Goal: Transaction & Acquisition: Obtain resource

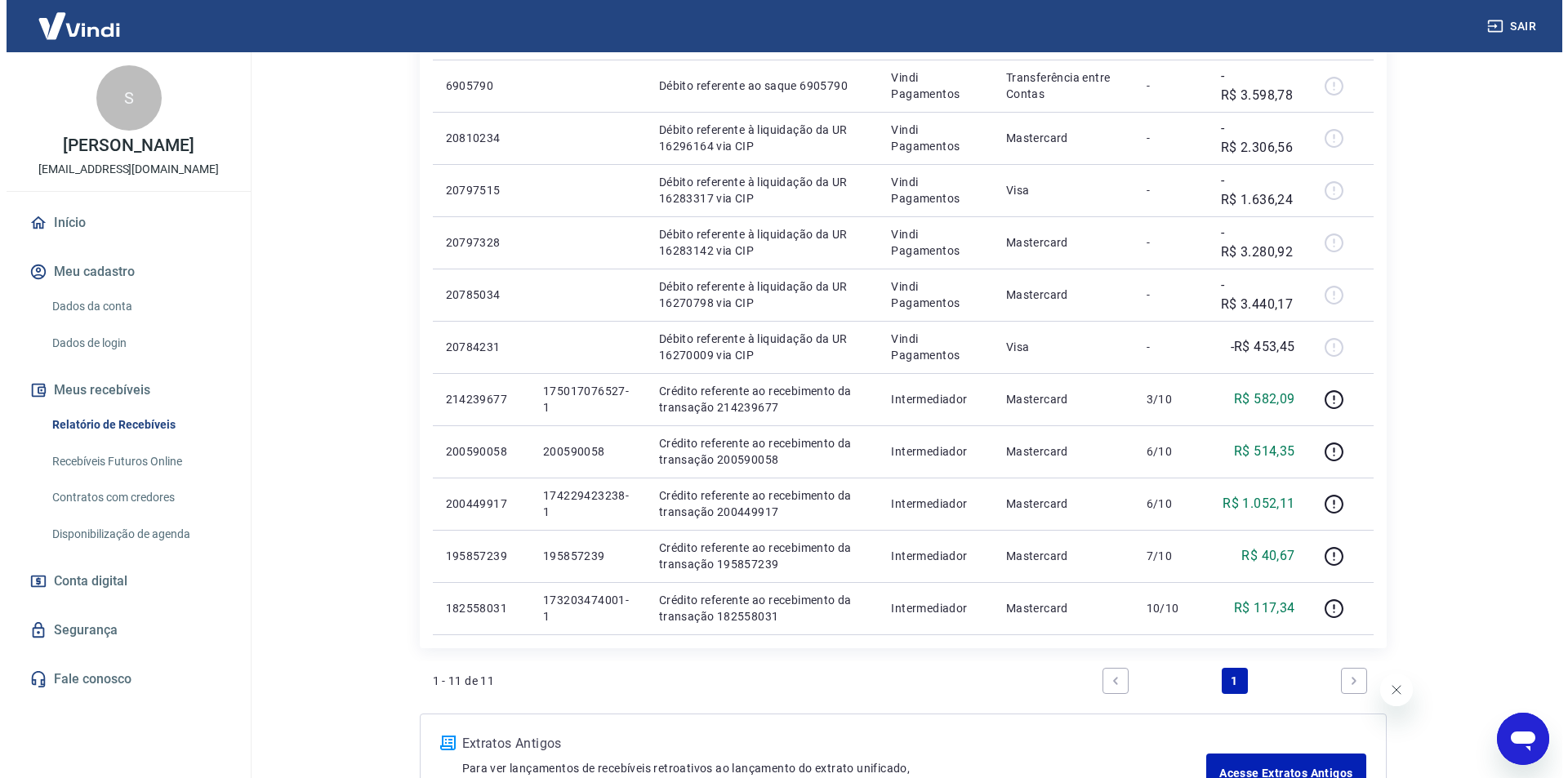
scroll to position [81, 0]
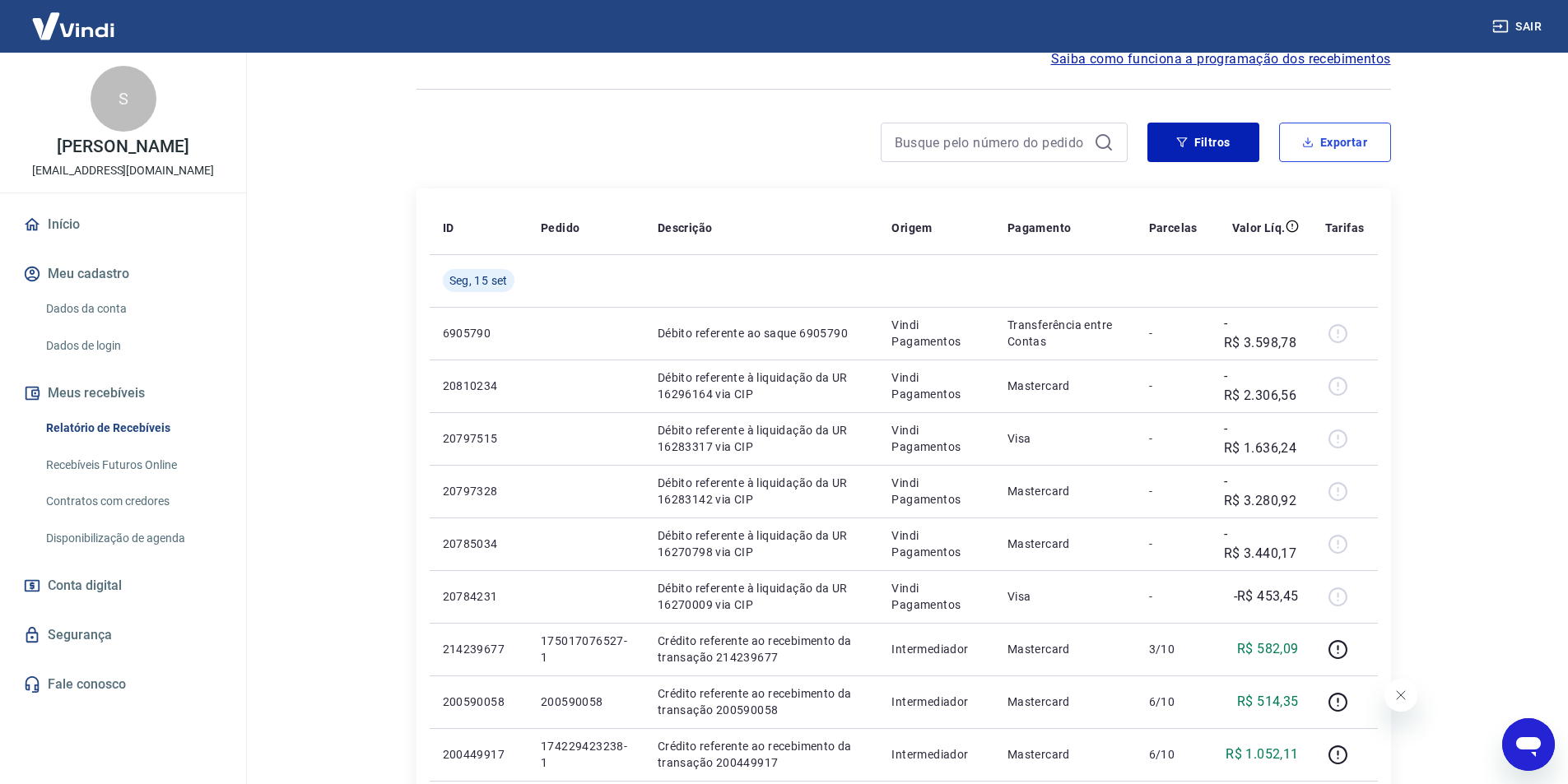
click at [1329, 141] on button "Exportar" at bounding box center [1336, 142] width 112 height 40
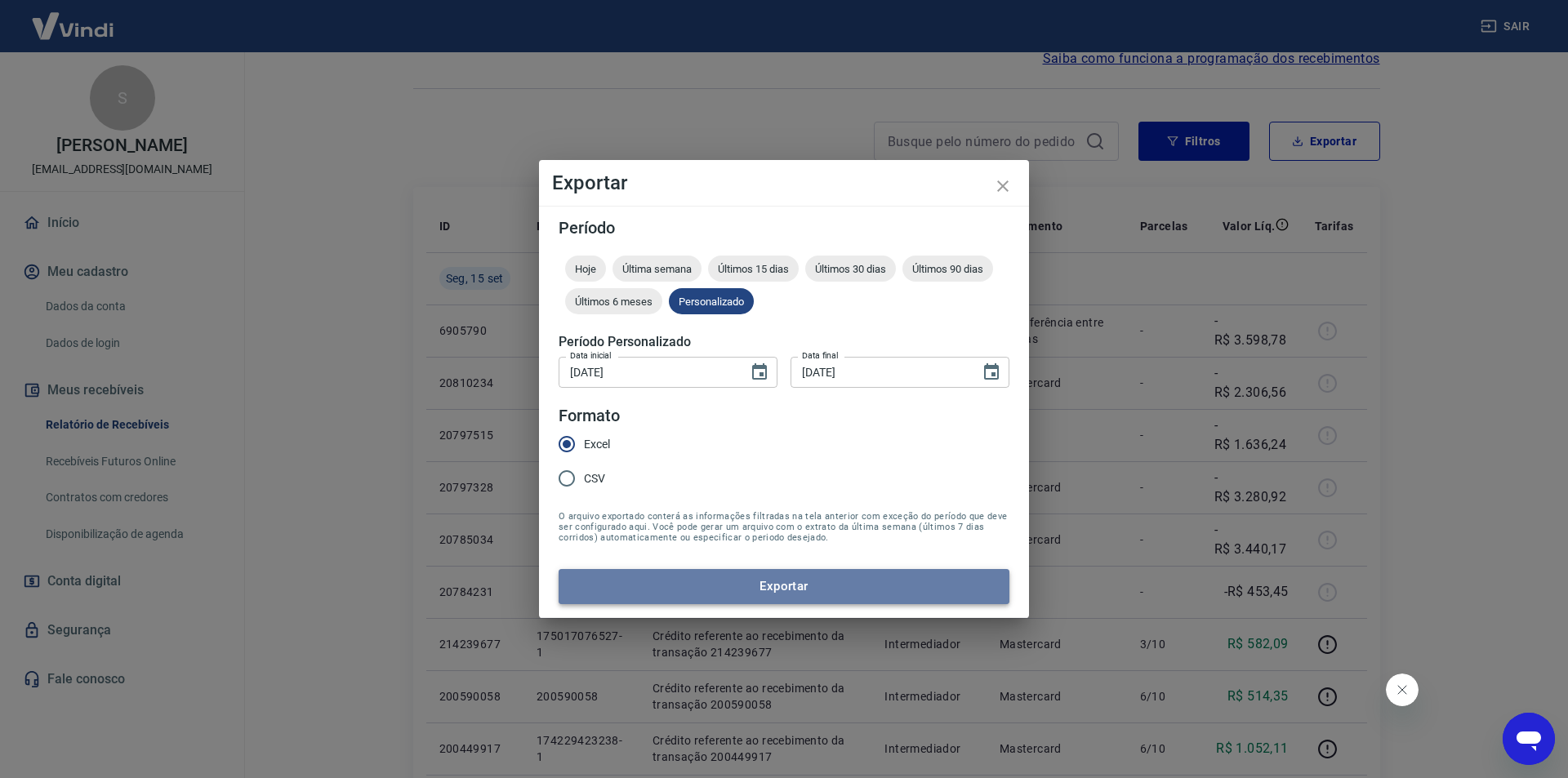
click at [801, 594] on button "Exportar" at bounding box center [784, 586] width 451 height 34
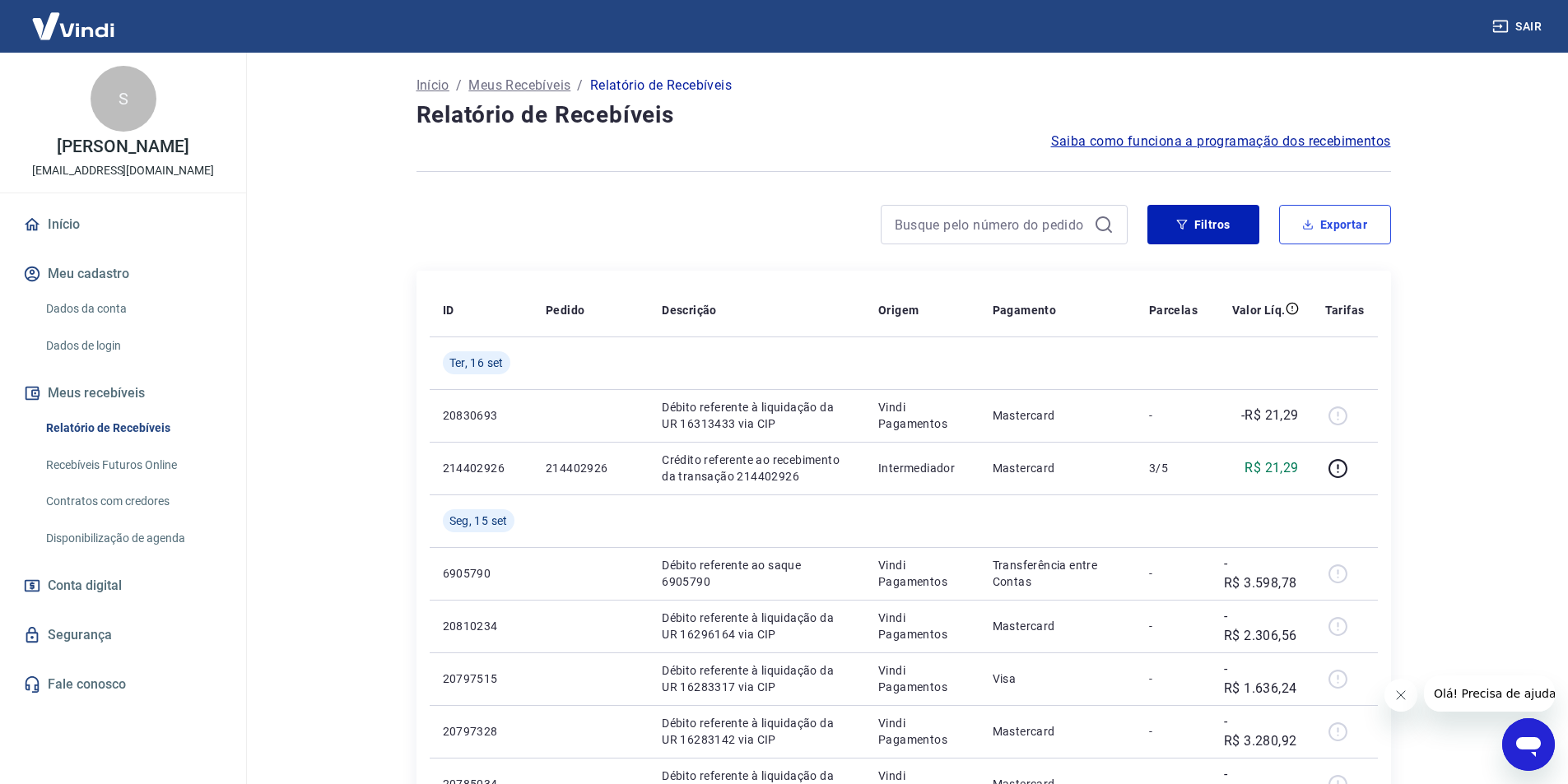
click at [1367, 223] on button "Exportar" at bounding box center [1336, 225] width 112 height 40
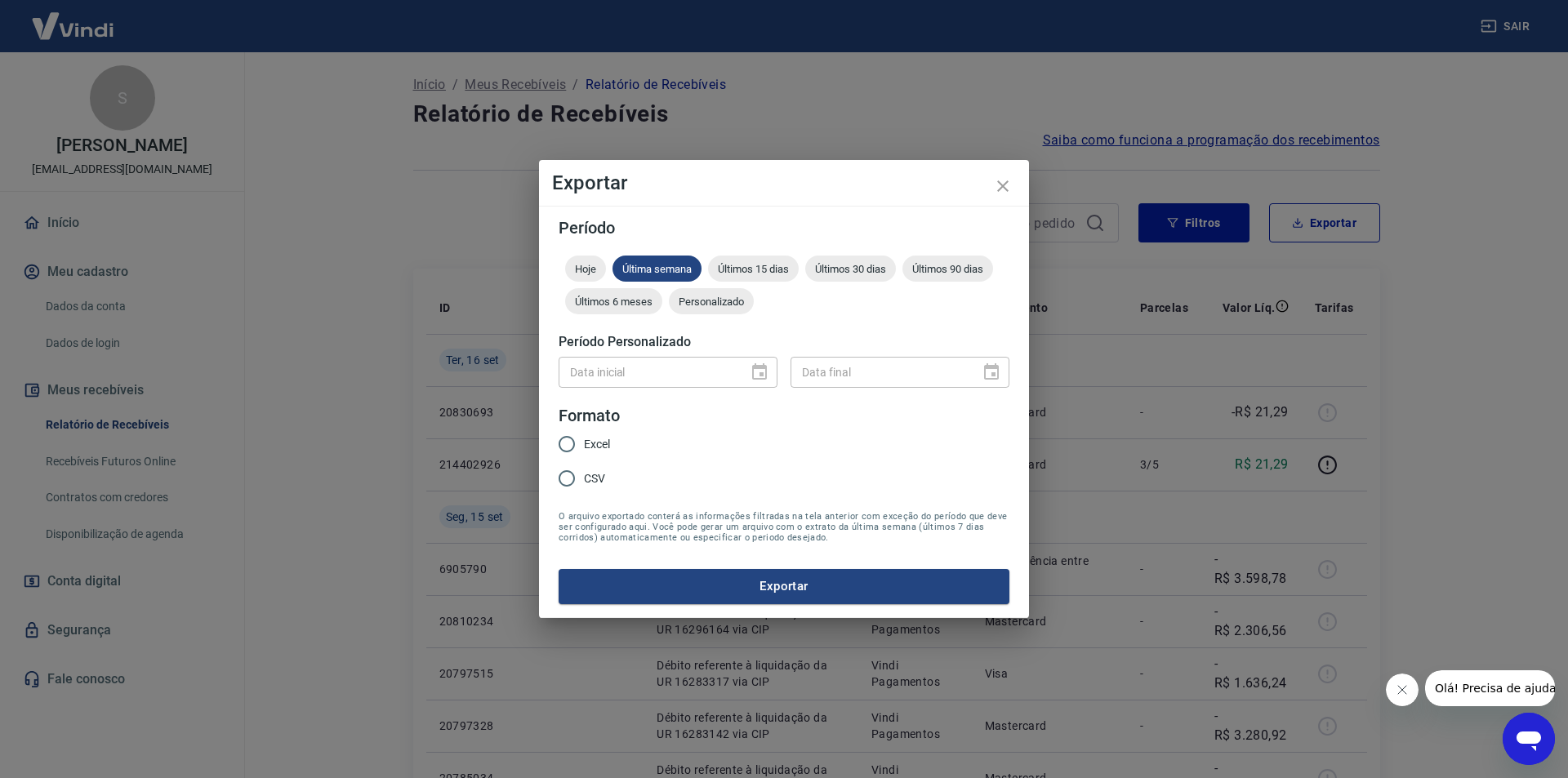
click at [573, 436] on input "Excel" at bounding box center [567, 444] width 34 height 34
radio input "true"
click at [709, 578] on button "Exportar" at bounding box center [784, 586] width 451 height 34
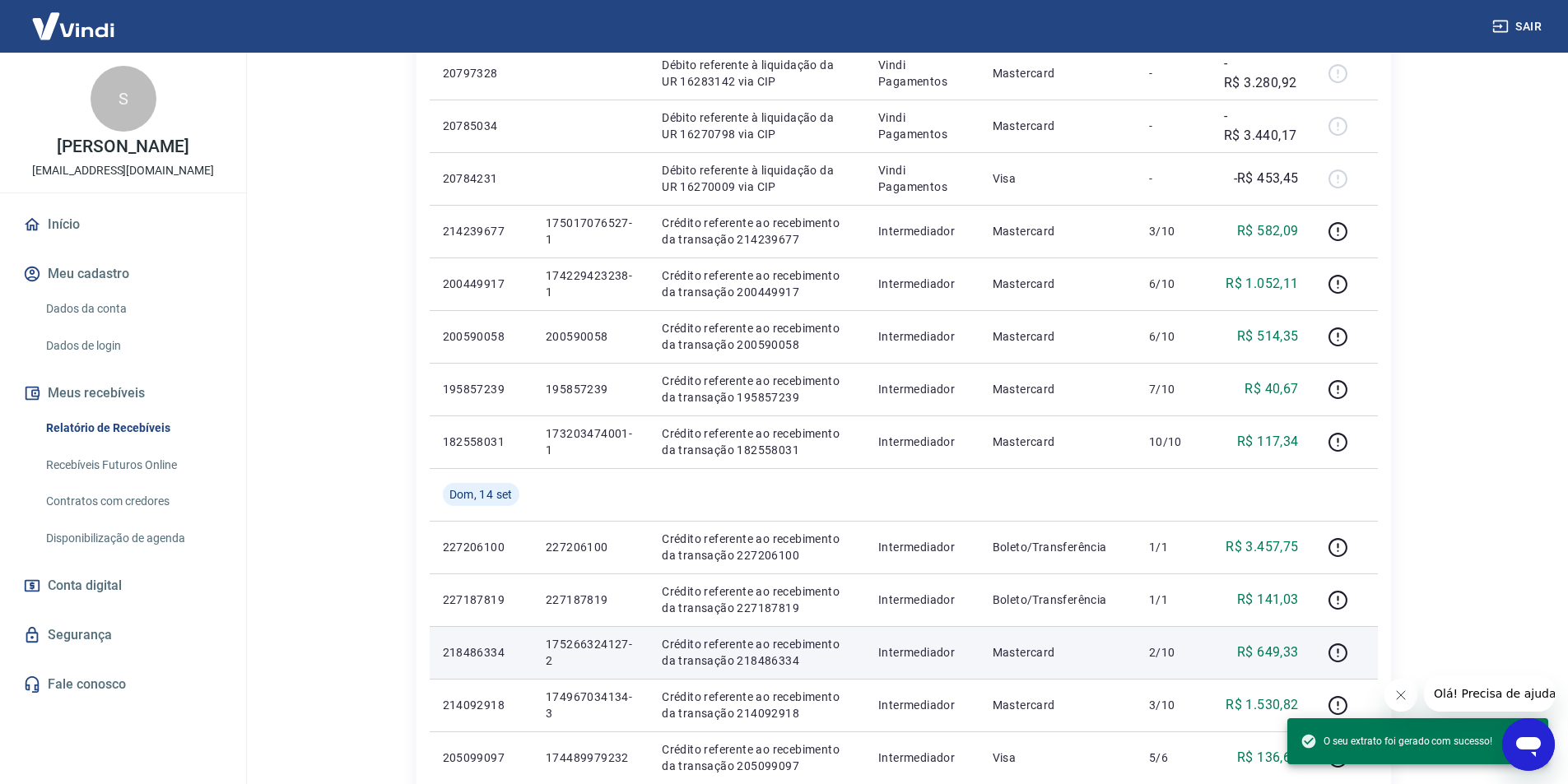
scroll to position [1034, 0]
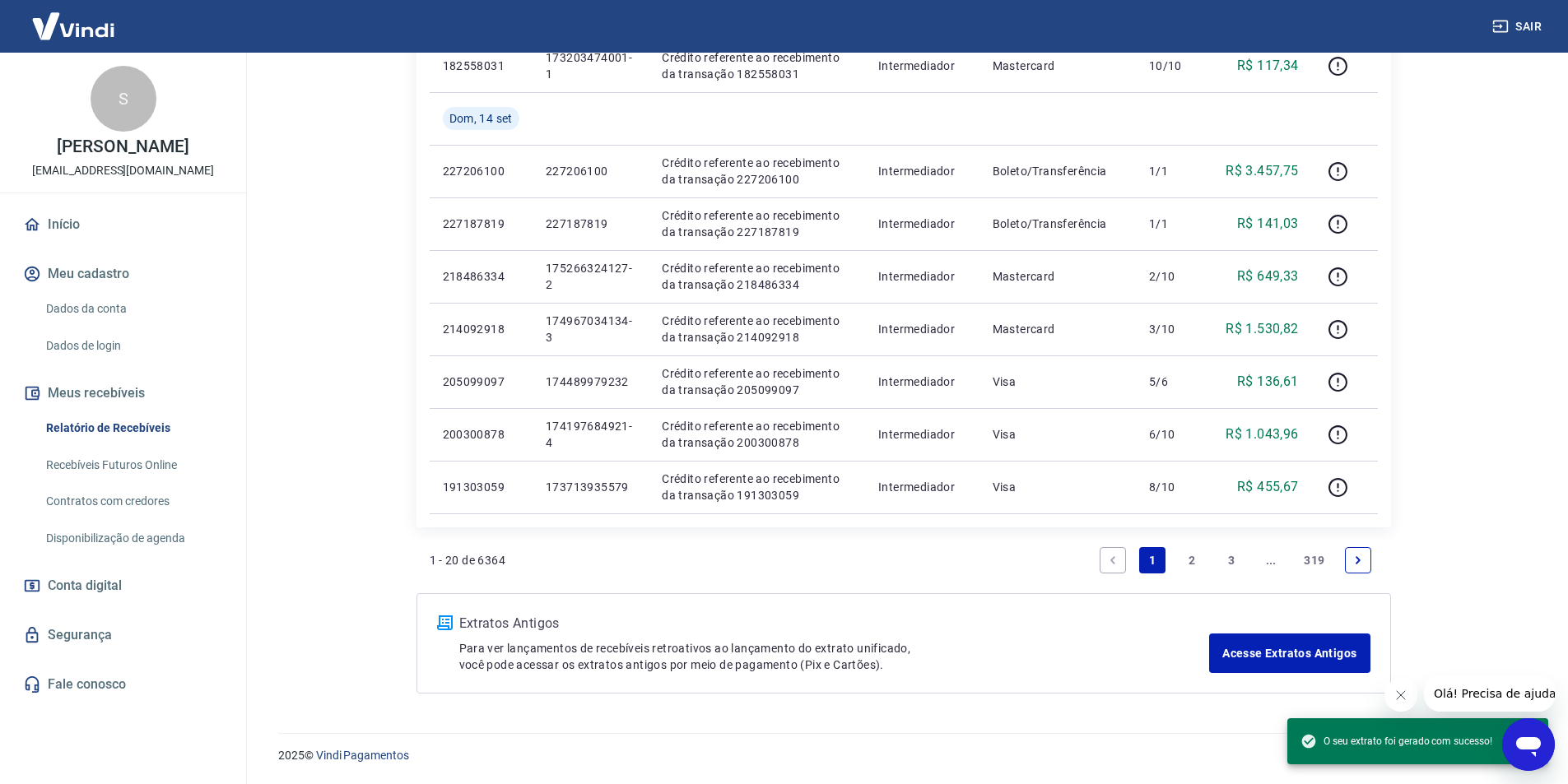
drag, startPoint x: 1196, startPoint y: 551, endPoint x: 1226, endPoint y: 563, distance: 32.3
click at [1196, 552] on link "2" at bounding box center [1192, 560] width 27 height 27
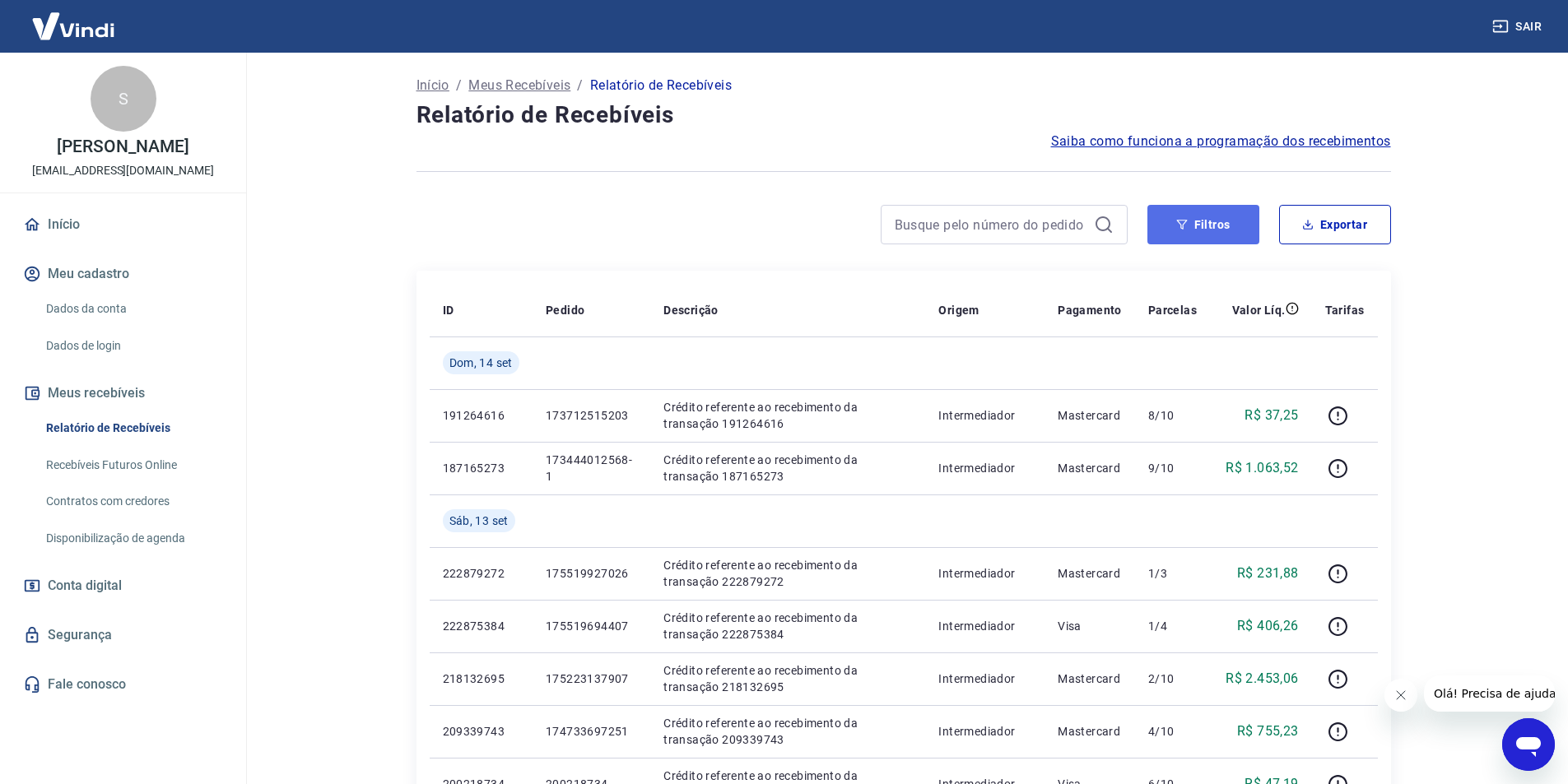
click at [1192, 223] on button "Filtros" at bounding box center [1204, 225] width 112 height 40
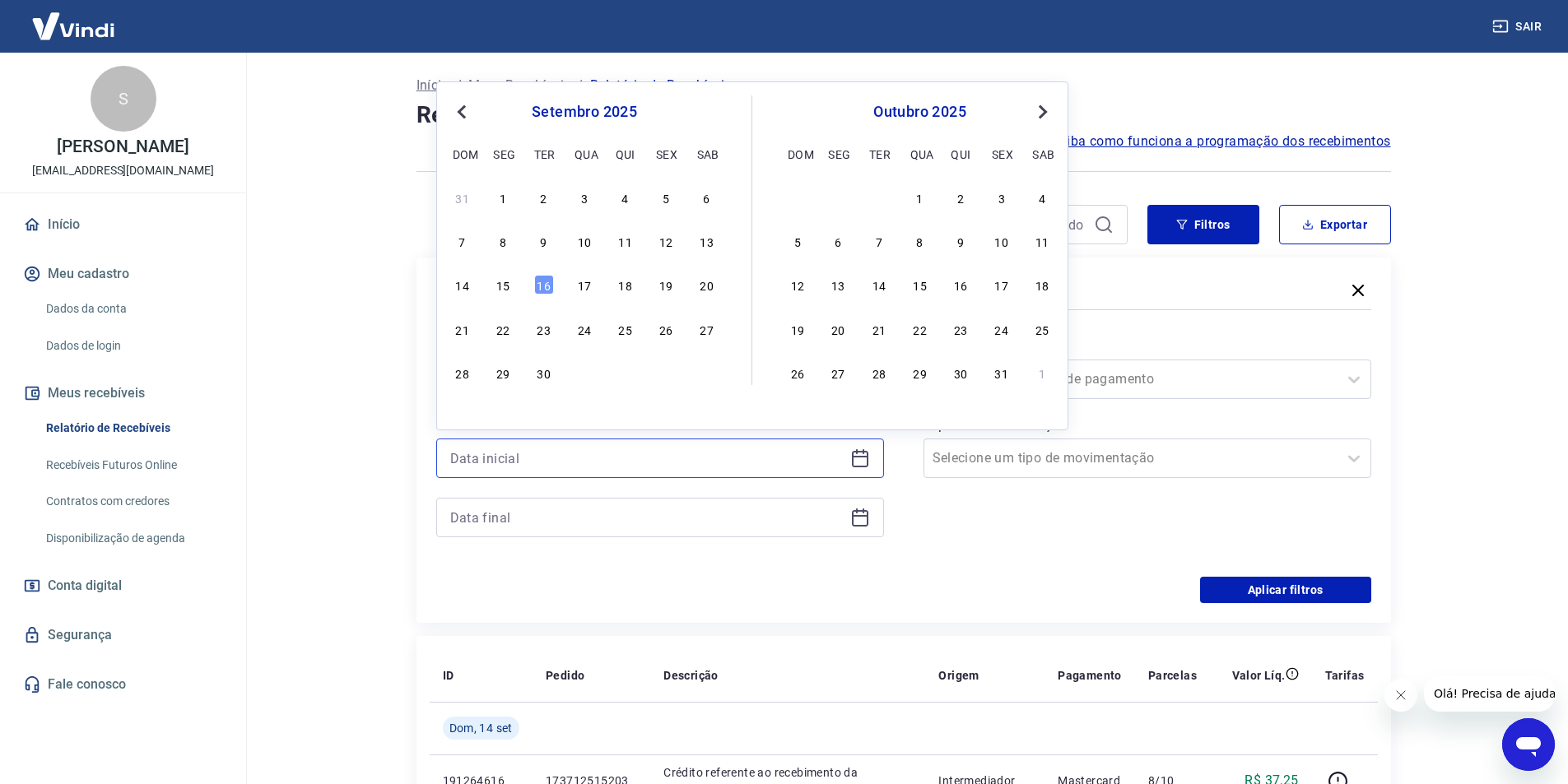
click at [657, 455] on input at bounding box center [647, 458] width 394 height 25
click at [500, 283] on div "15" at bounding box center [502, 285] width 20 height 20
type input "[DATE]"
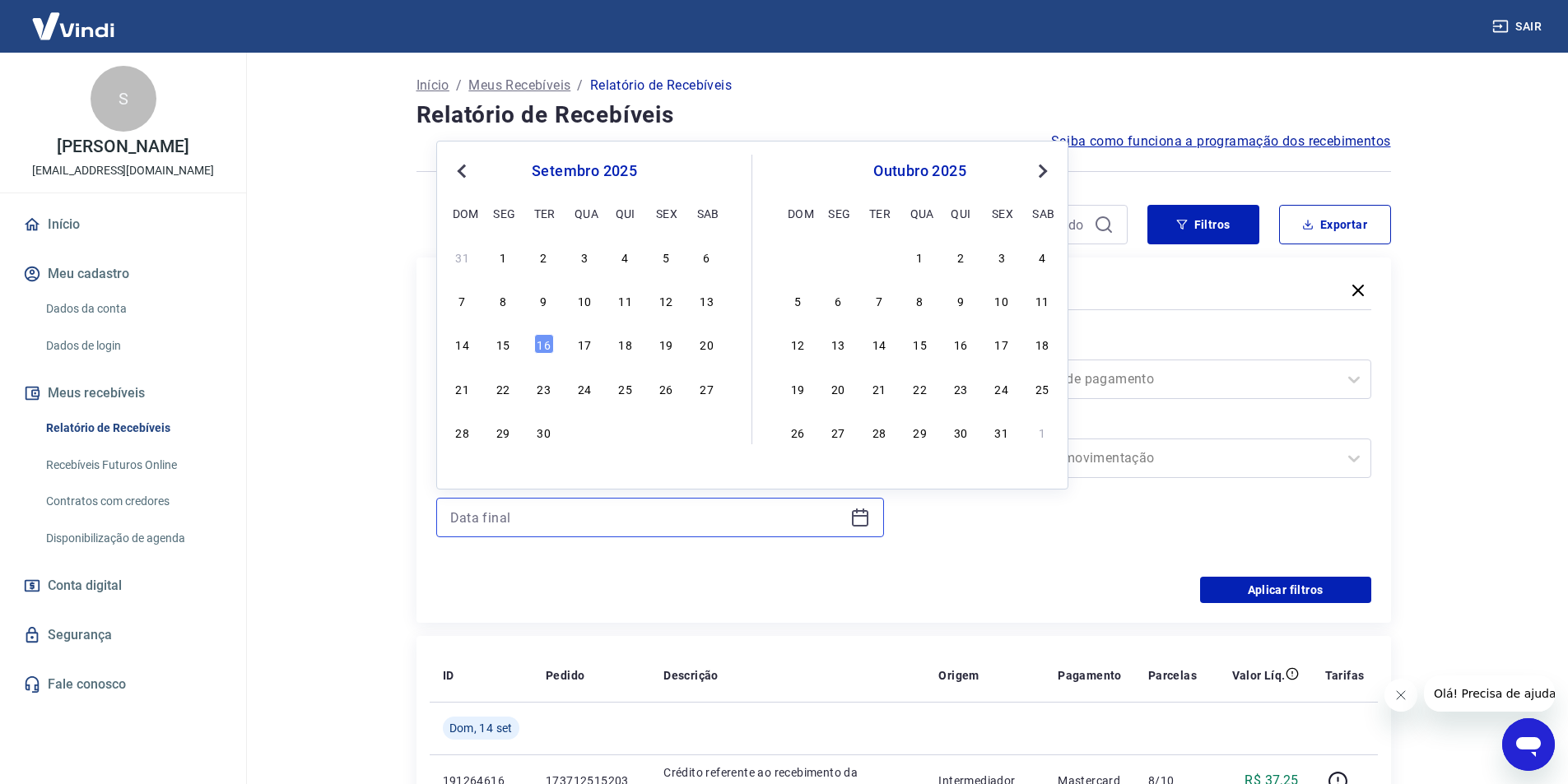
click at [527, 506] on input at bounding box center [647, 517] width 394 height 25
click at [545, 340] on div "16" at bounding box center [544, 343] width 20 height 20
type input "[DATE]"
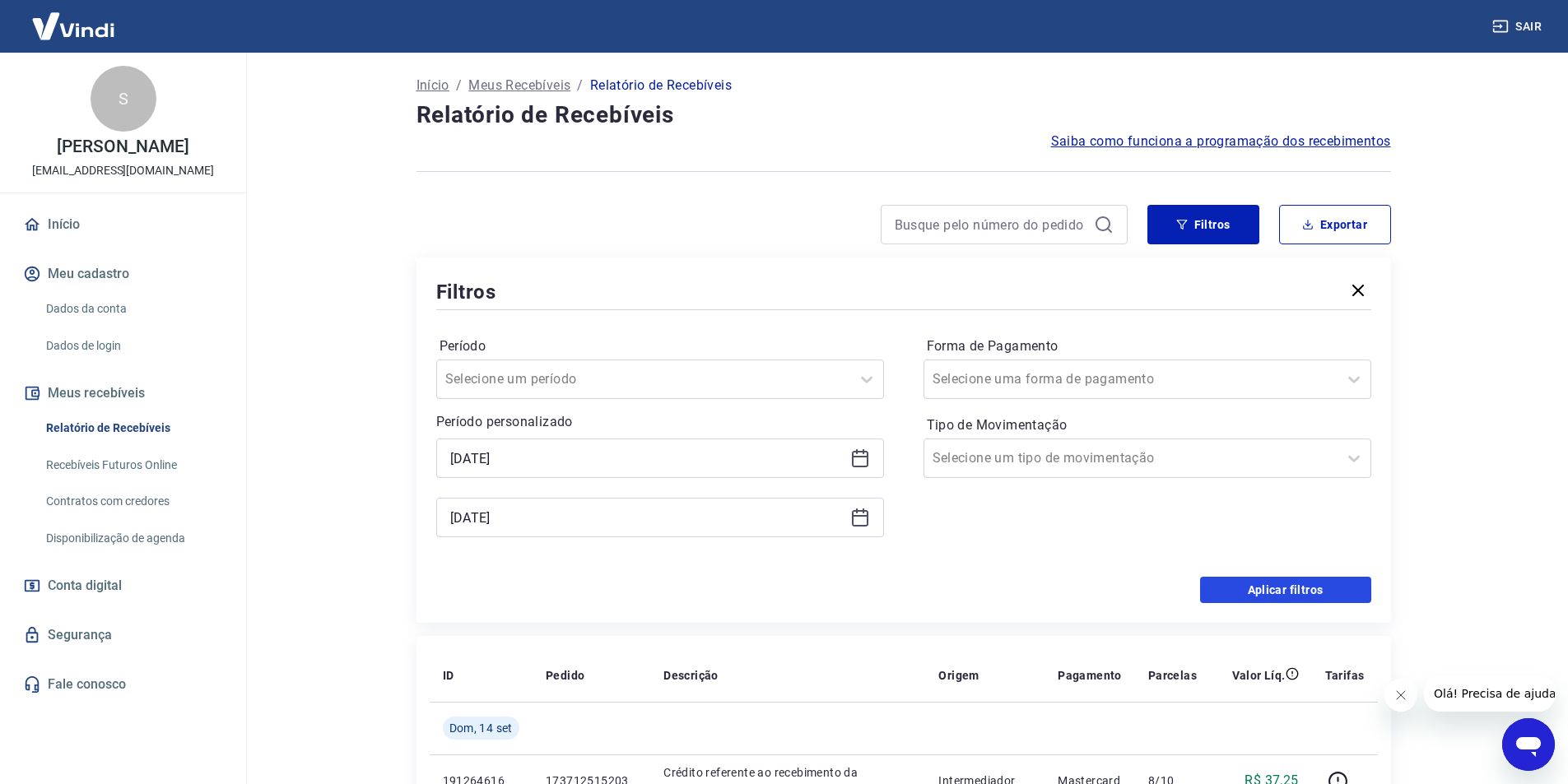
drag, startPoint x: 1305, startPoint y: 586, endPoint x: 1321, endPoint y: 436, distance: 150.9
click at [1304, 586] on button "Aplicar filtros" at bounding box center [1286, 590] width 171 height 27
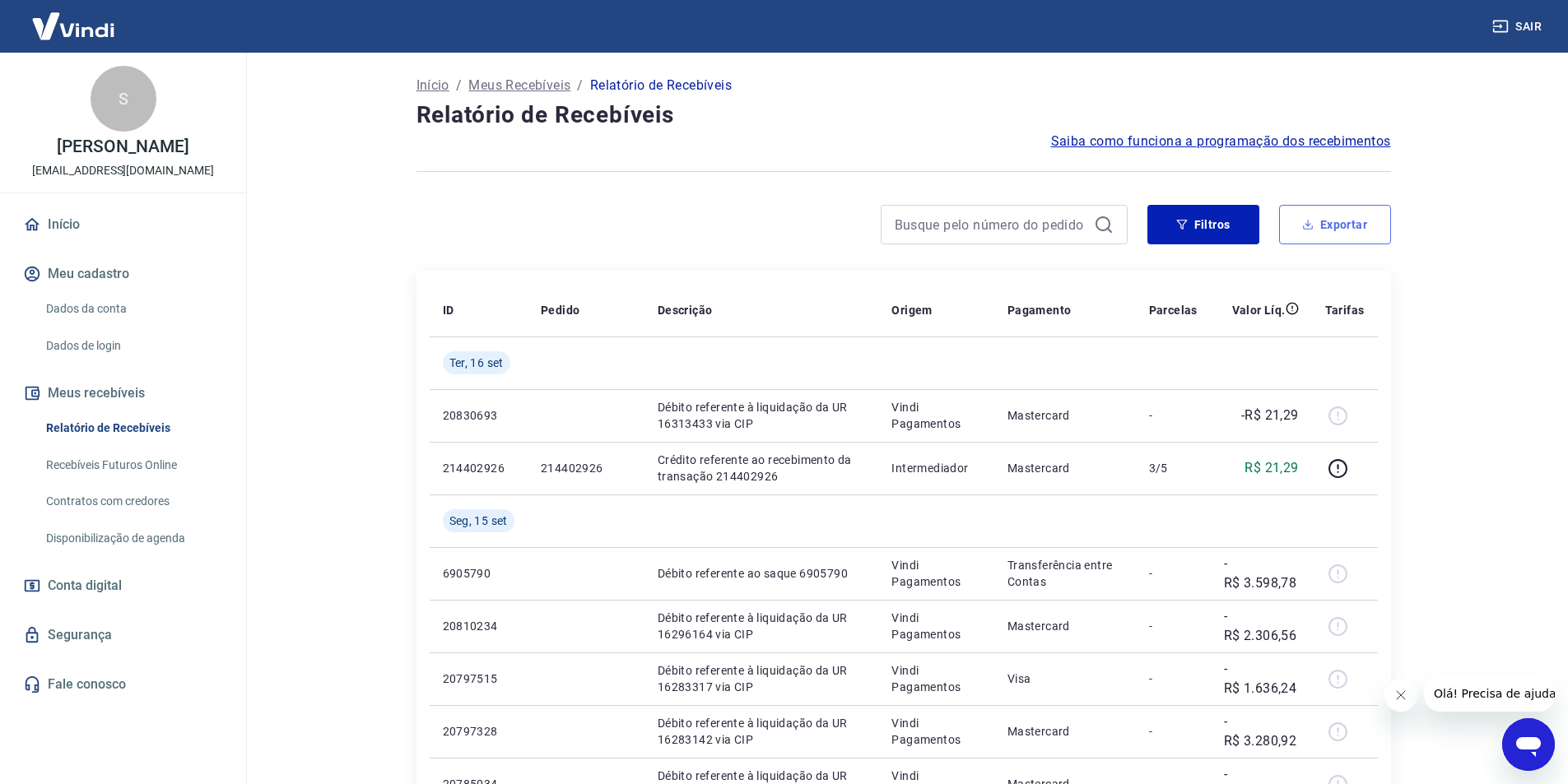
click at [1345, 223] on button "Exportar" at bounding box center [1336, 225] width 112 height 40
type input "[DATE]"
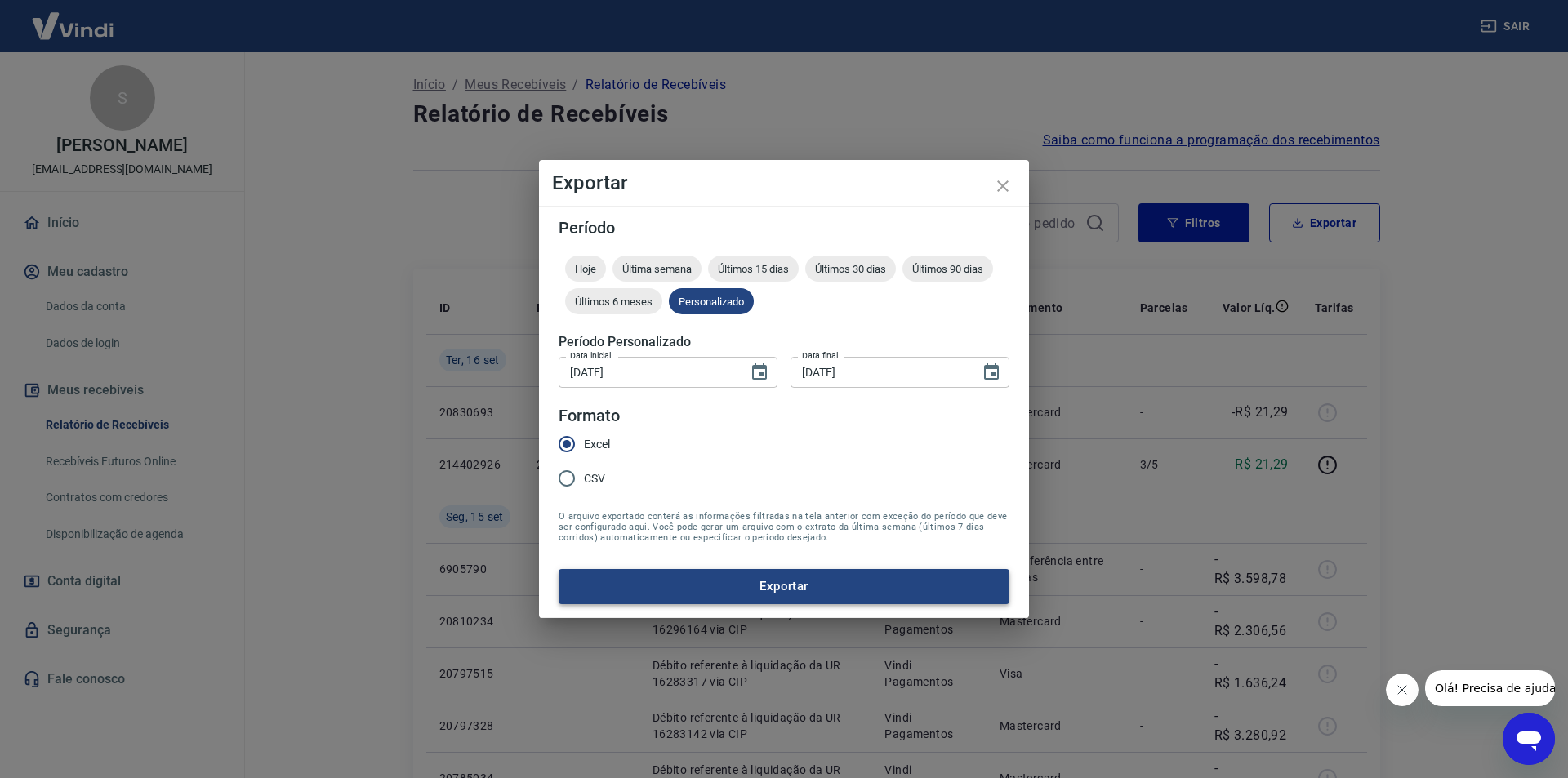
click at [714, 591] on button "Exportar" at bounding box center [784, 586] width 451 height 34
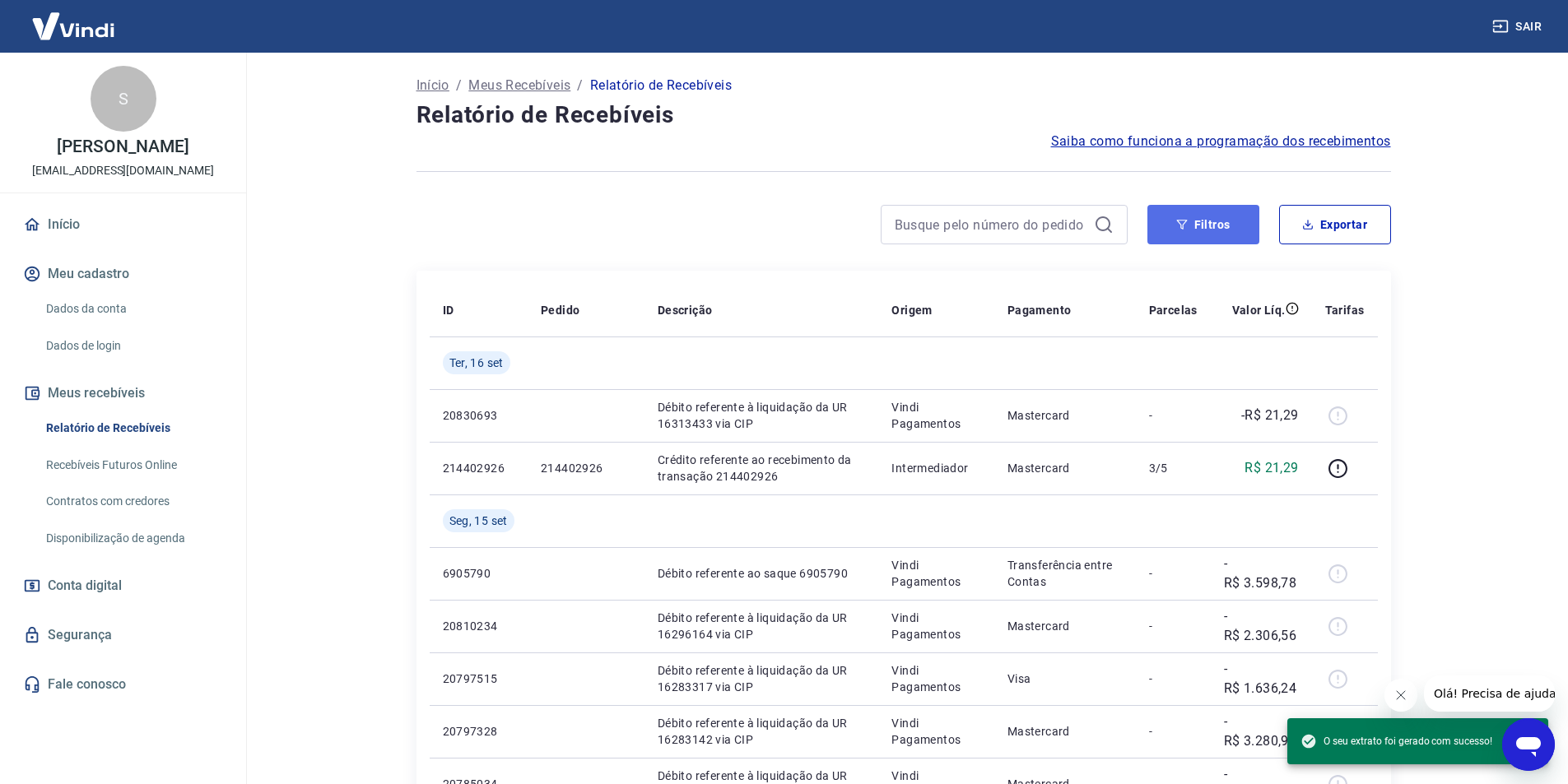
click at [1219, 223] on button "Filtros" at bounding box center [1204, 225] width 112 height 40
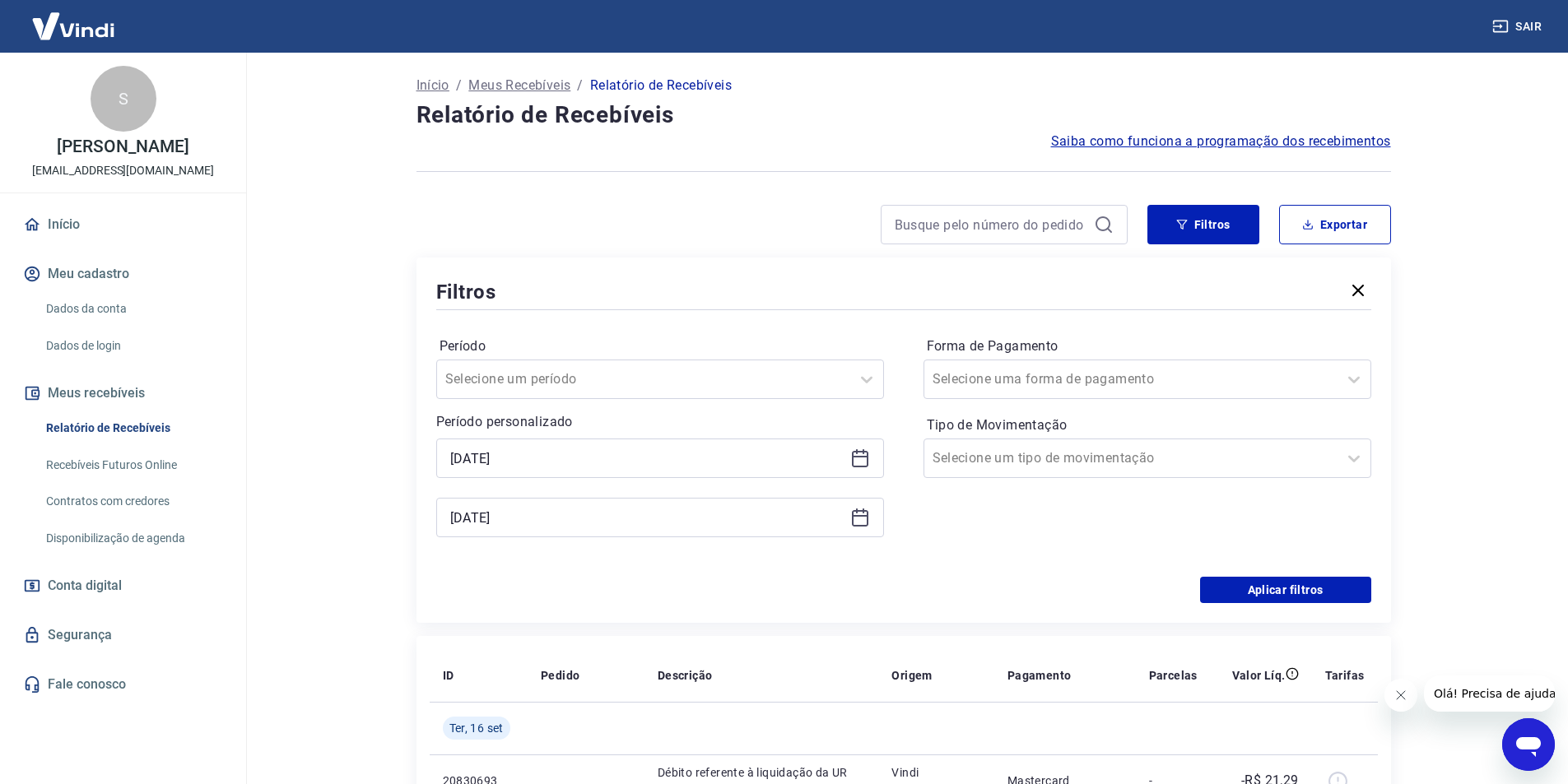
click at [862, 460] on icon at bounding box center [860, 458] width 20 height 20
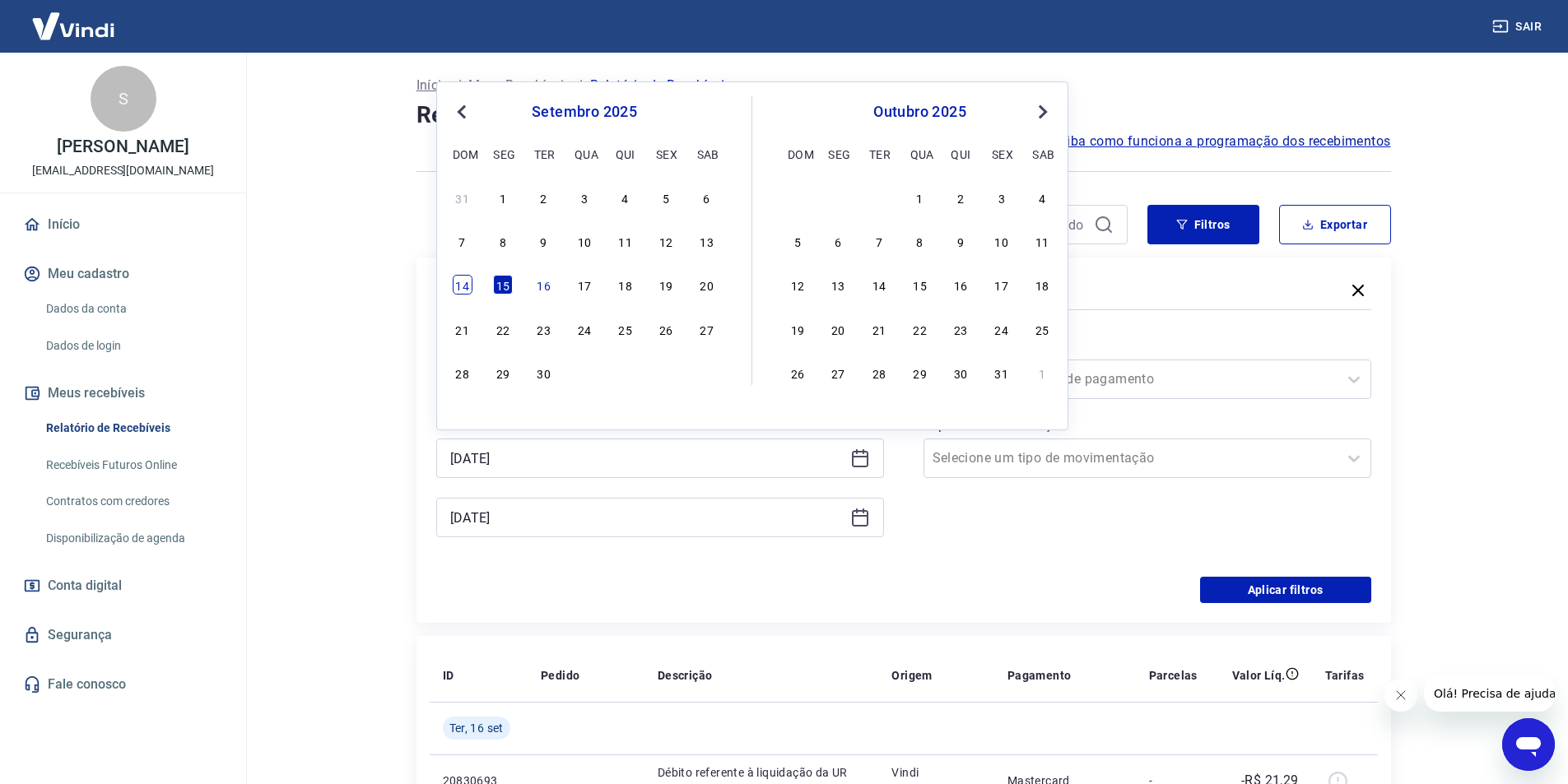
click at [467, 283] on div "14" at bounding box center [463, 285] width 20 height 20
type input "[DATE]"
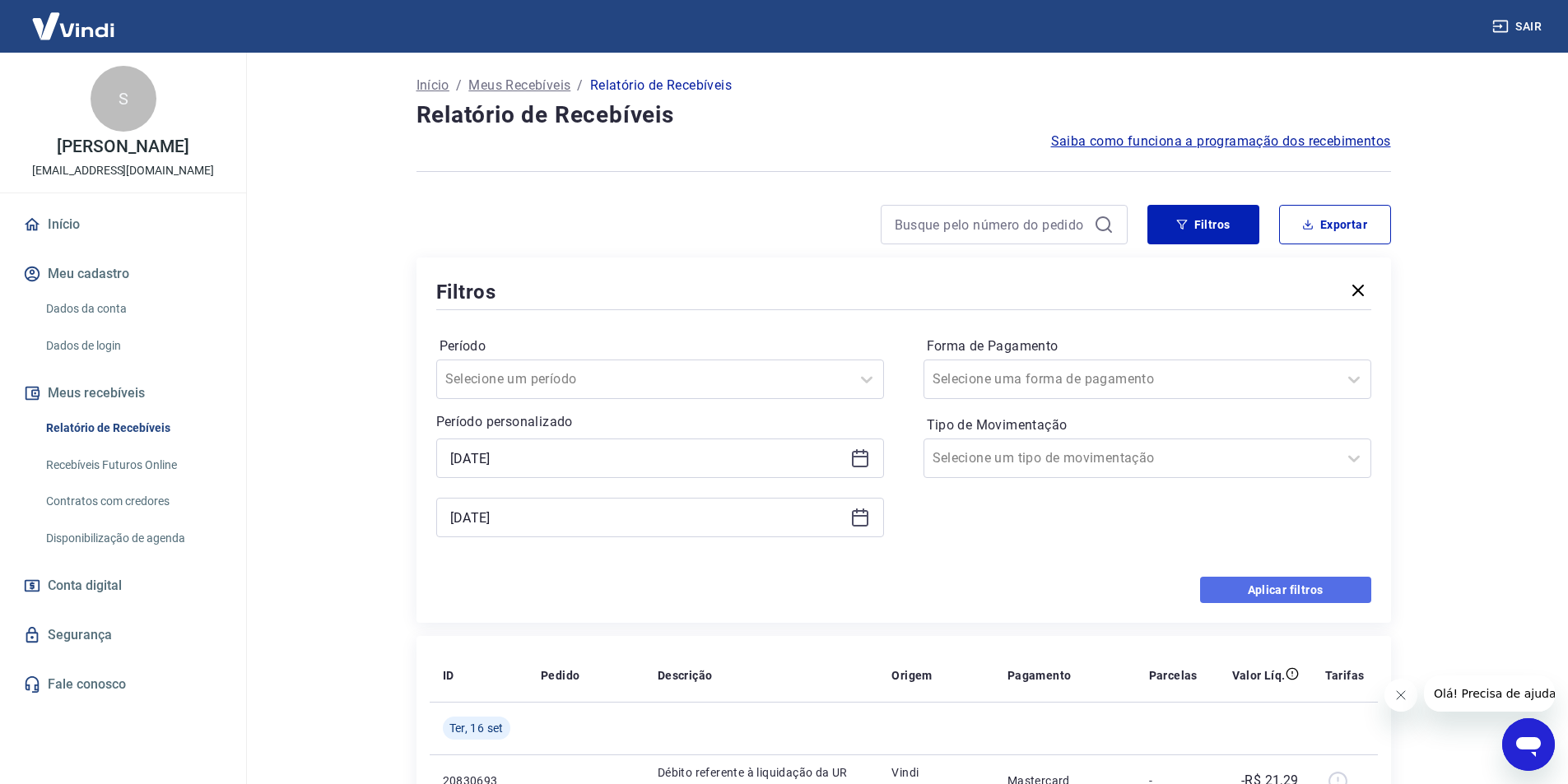
click at [1332, 586] on button "Aplicar filtros" at bounding box center [1286, 590] width 171 height 27
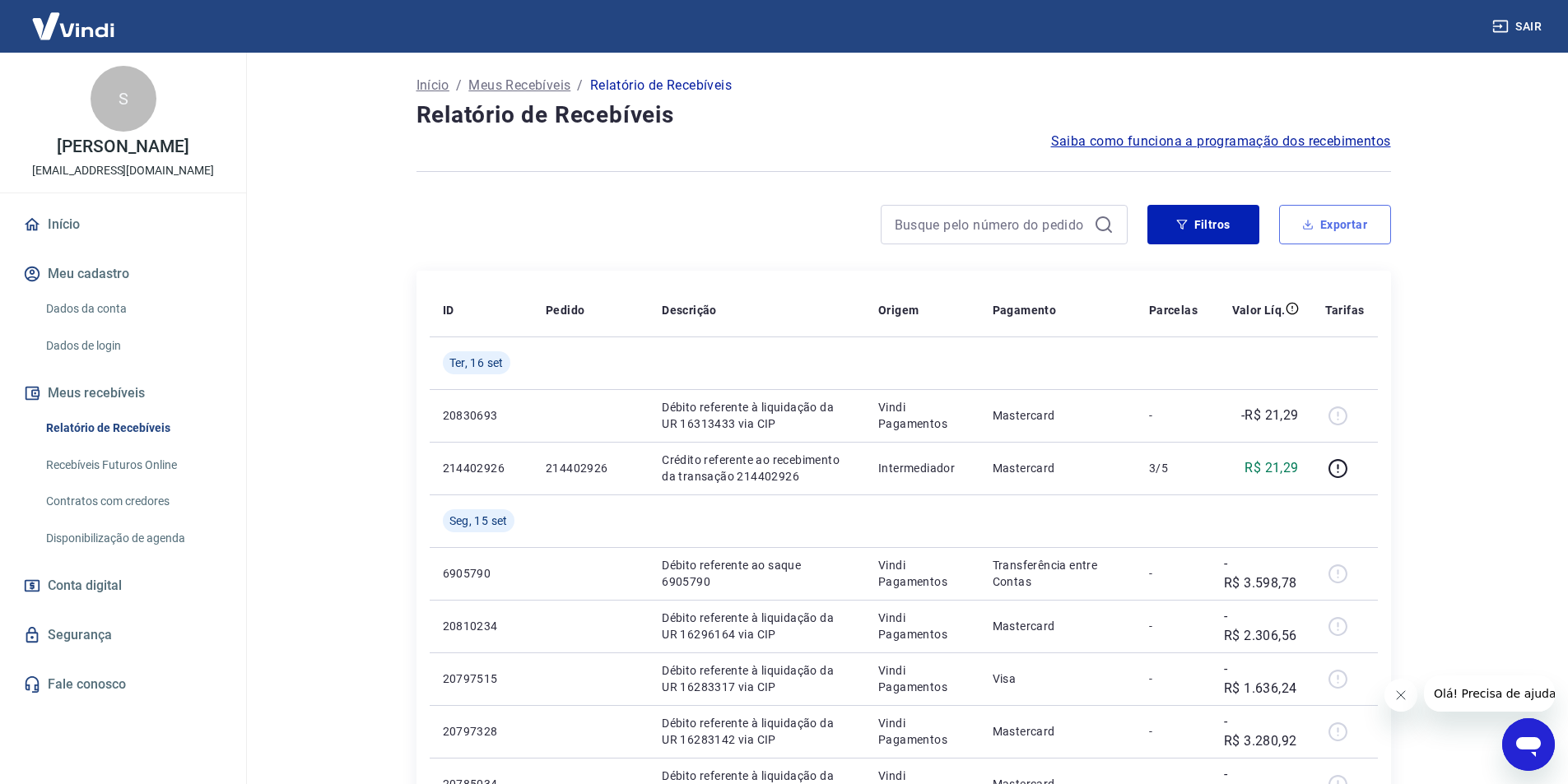
click at [1337, 222] on button "Exportar" at bounding box center [1336, 225] width 112 height 40
type input "[DATE]"
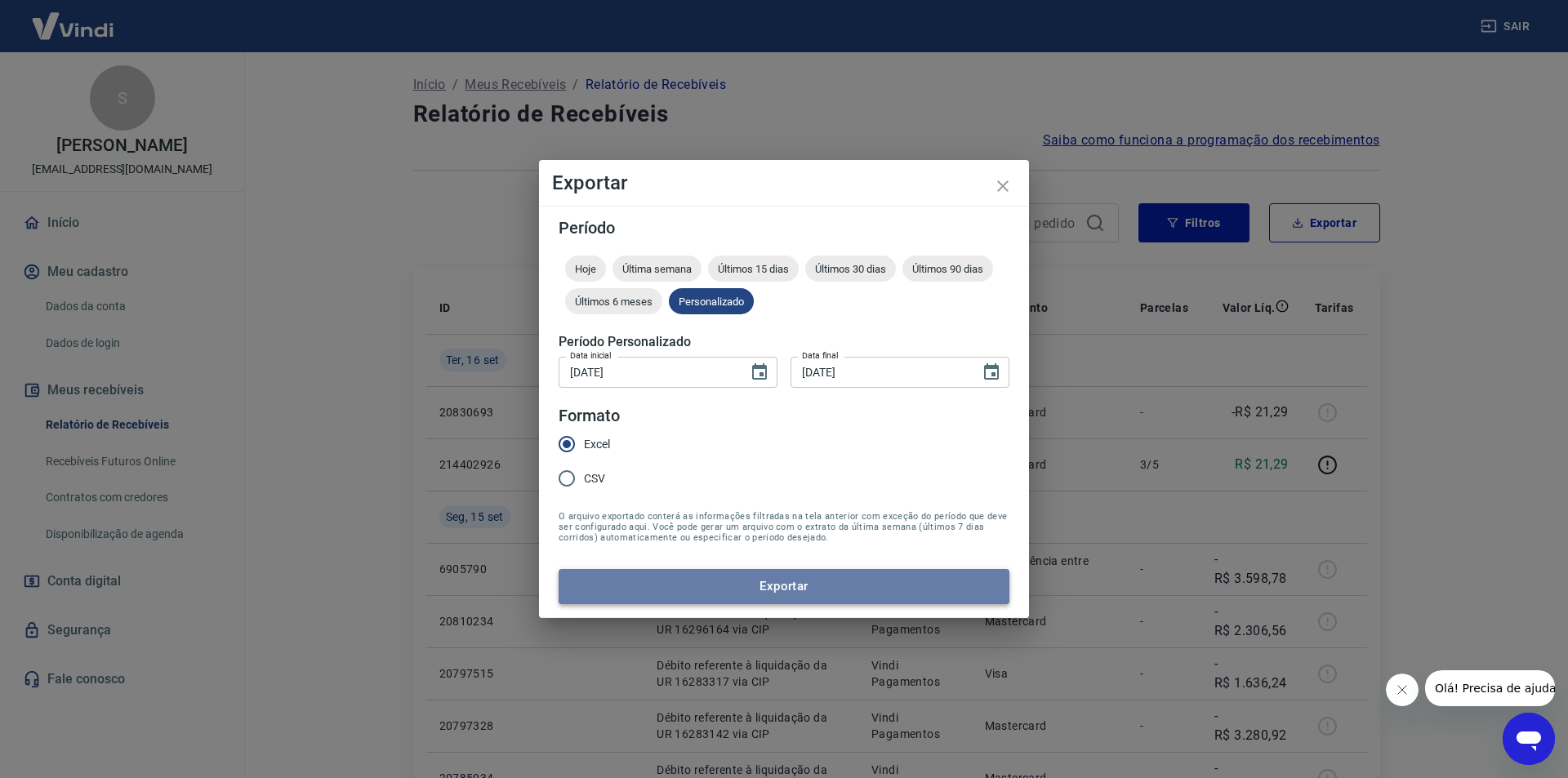
click at [881, 589] on button "Exportar" at bounding box center [784, 586] width 451 height 34
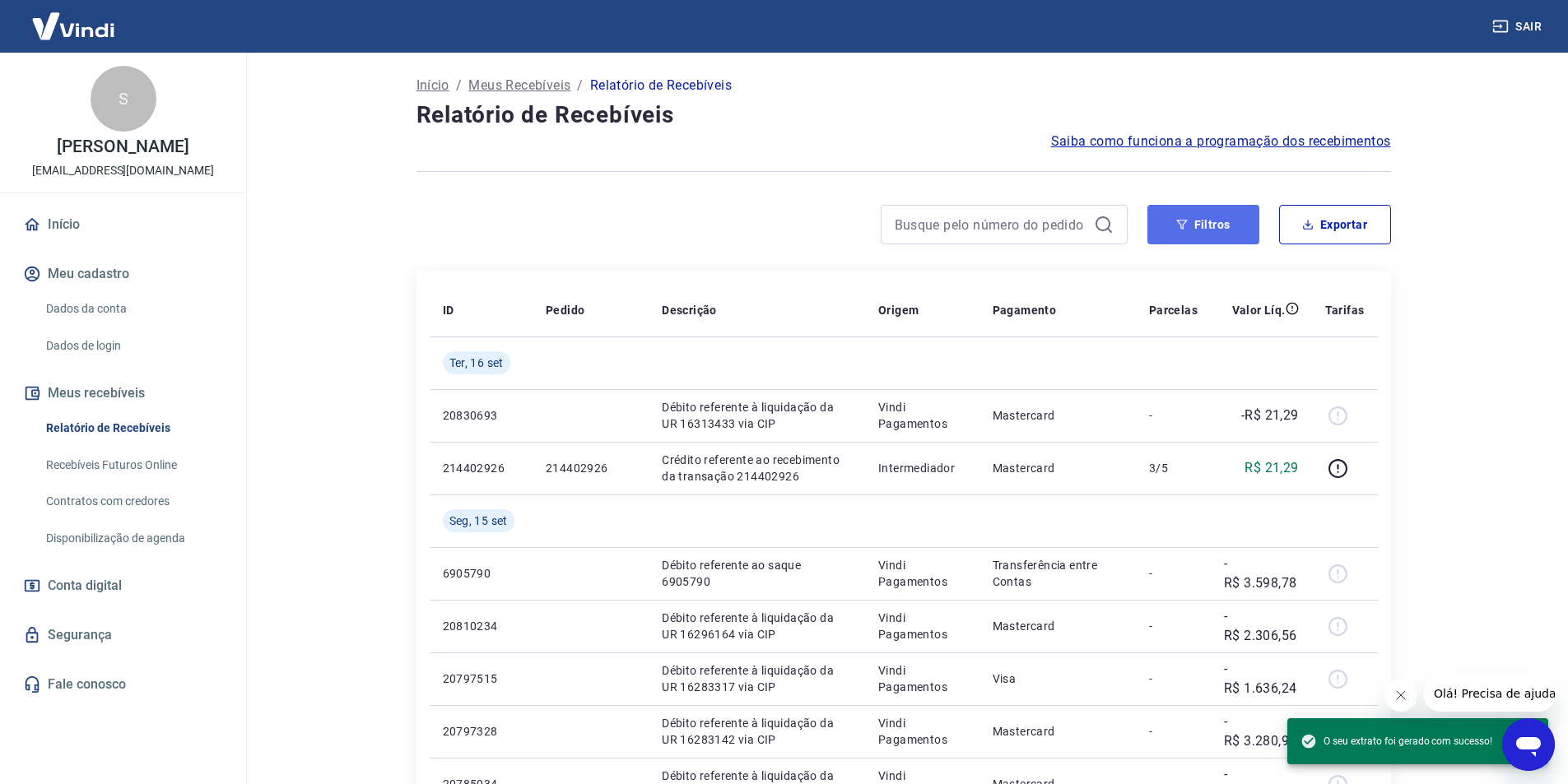
click at [1197, 227] on button "Filtros" at bounding box center [1204, 225] width 112 height 40
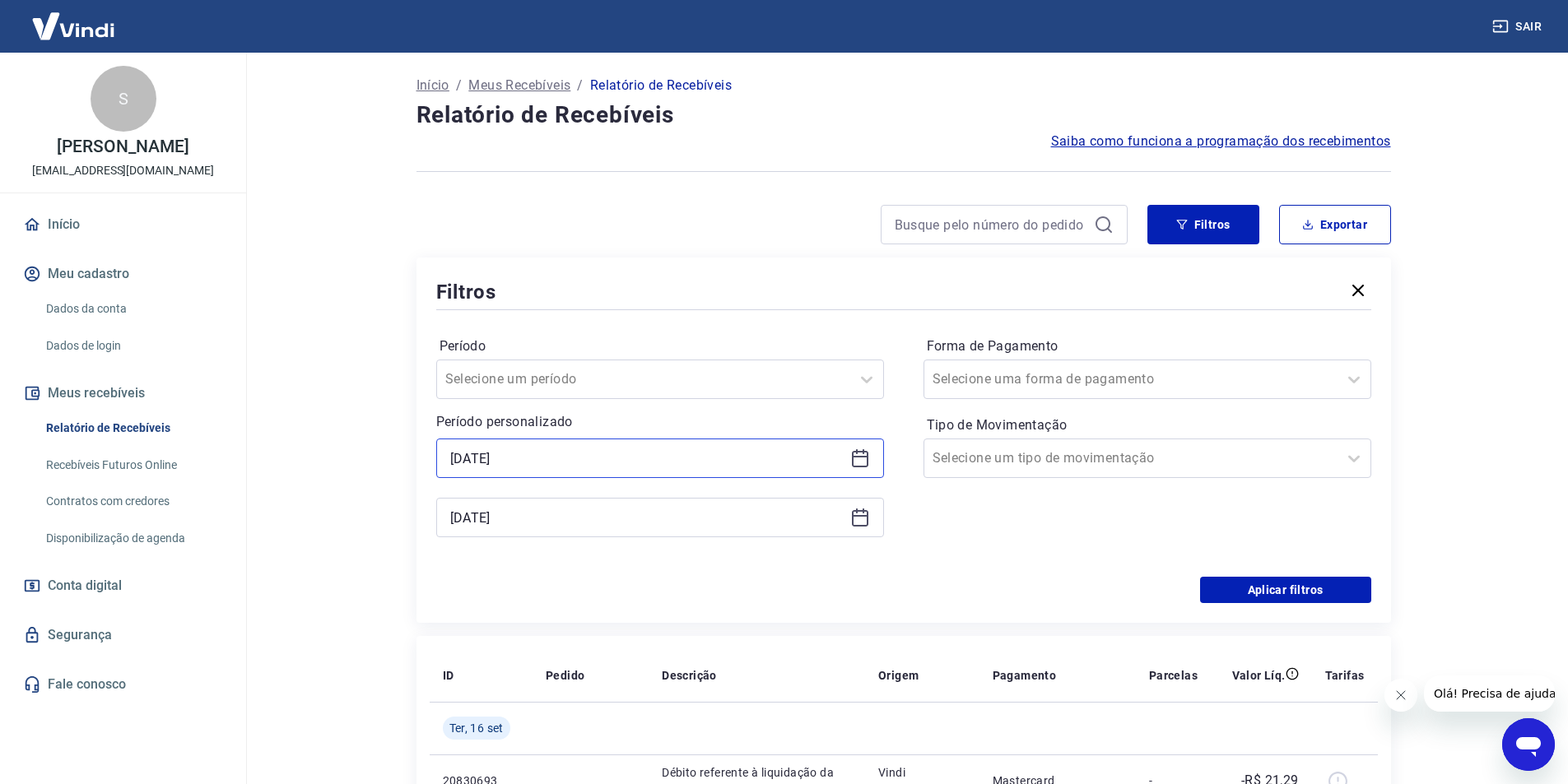
click at [564, 459] on input "[DATE]" at bounding box center [647, 458] width 394 height 25
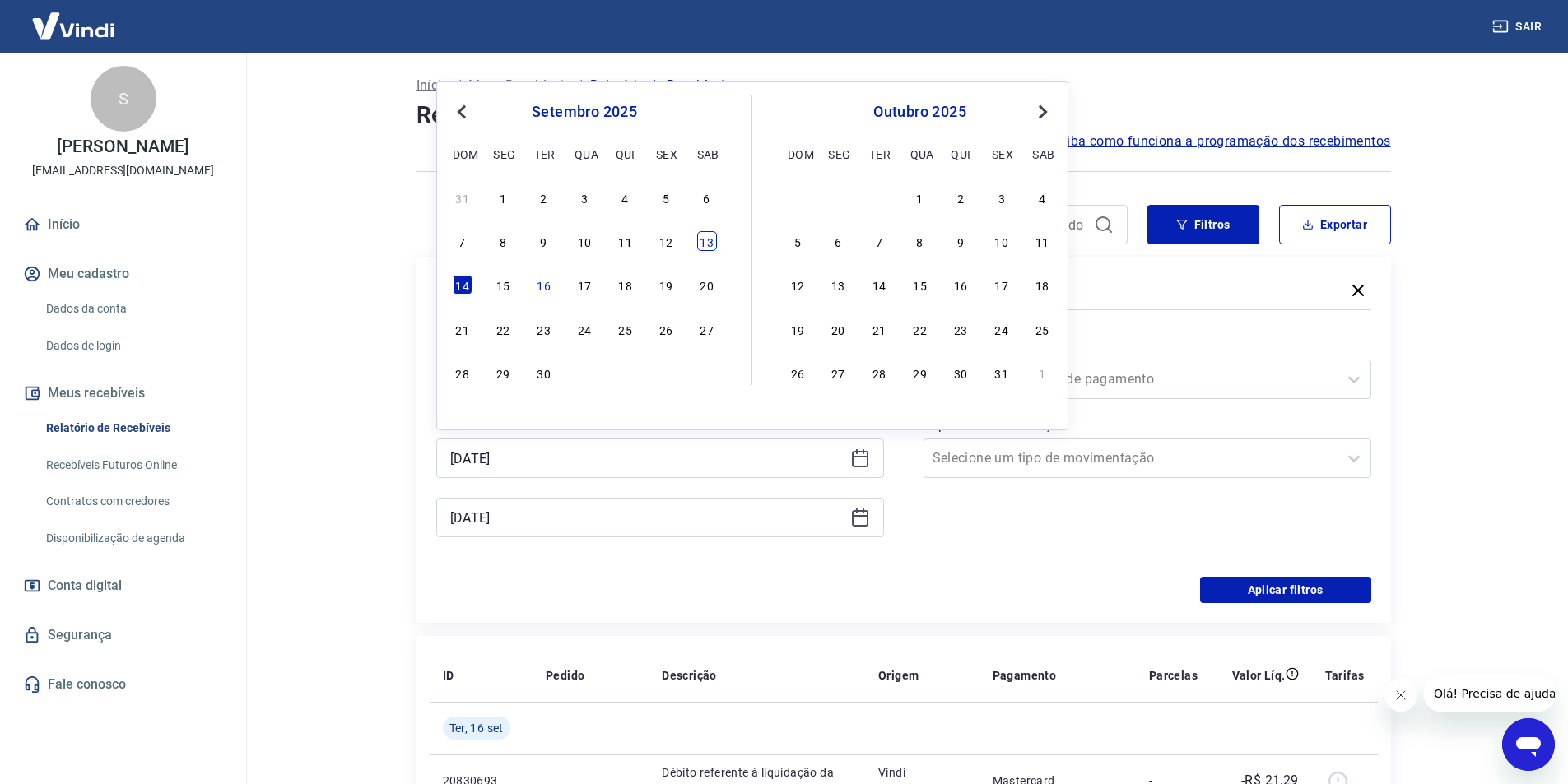
click at [713, 240] on div "13" at bounding box center [707, 241] width 20 height 20
type input "[DATE]"
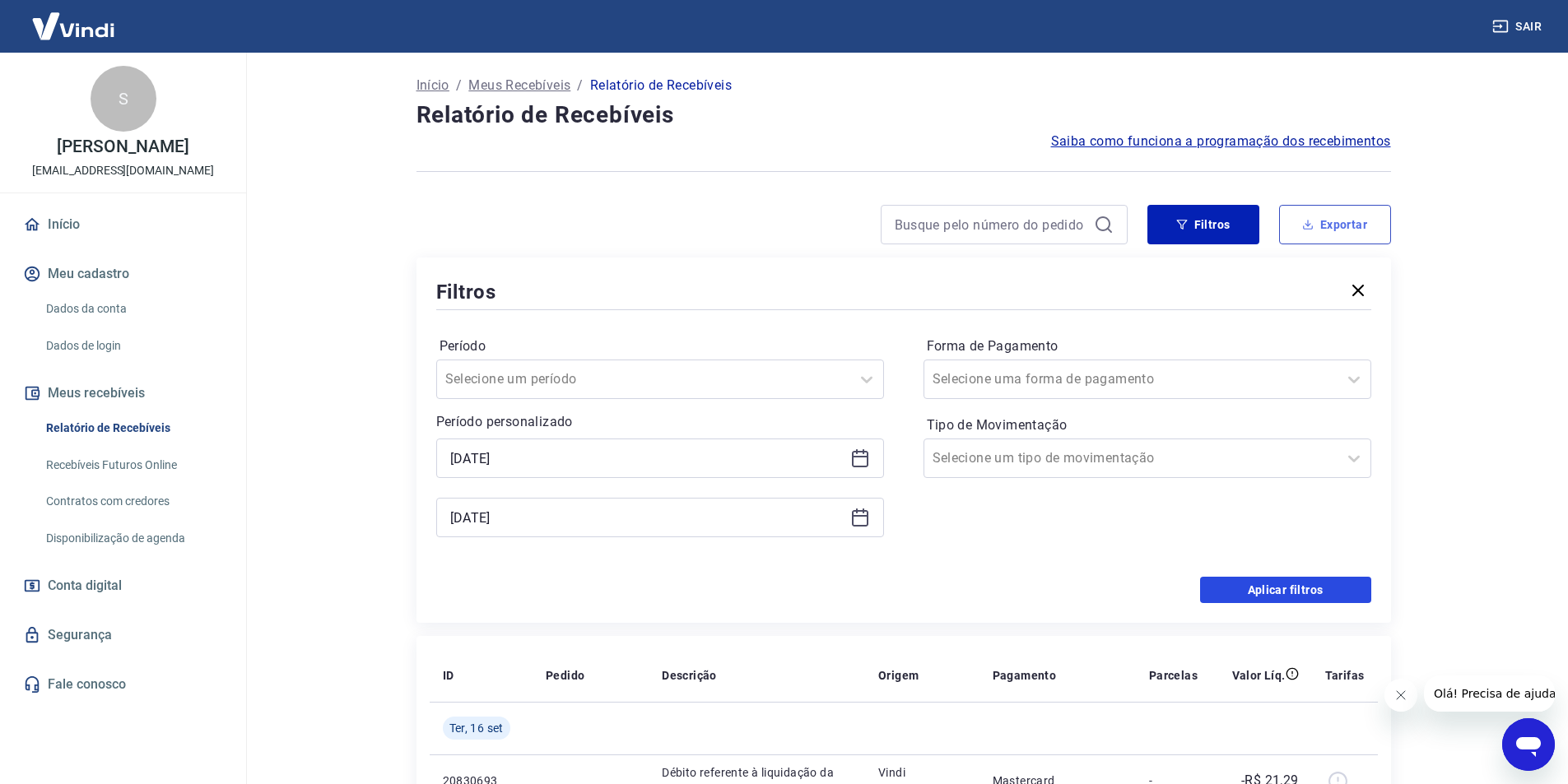
drag, startPoint x: 1222, startPoint y: 580, endPoint x: 1320, endPoint y: 223, distance: 370.2
click at [1225, 581] on button "Aplicar filtros" at bounding box center [1286, 590] width 171 height 27
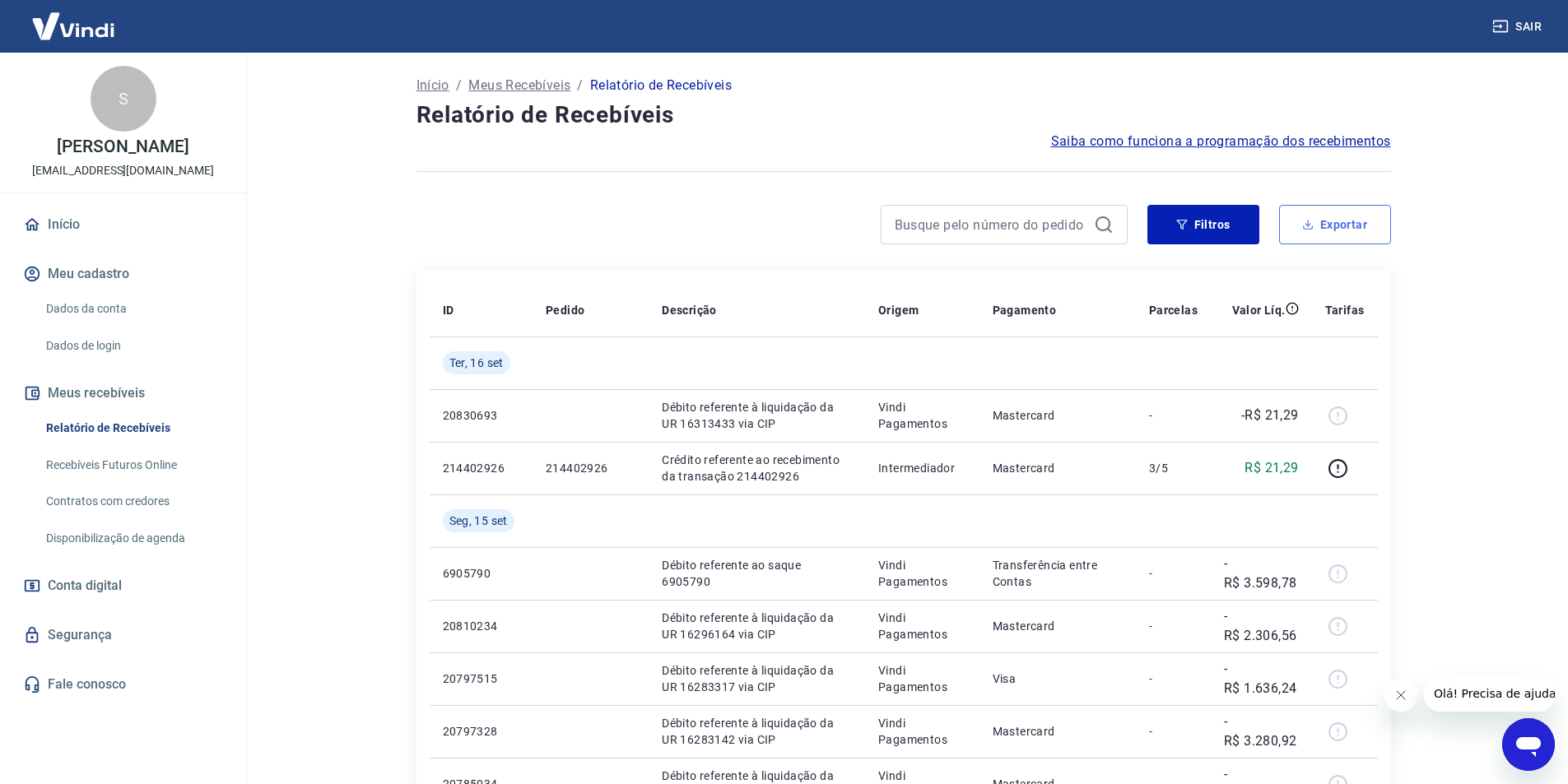
click at [1344, 224] on button "Exportar" at bounding box center [1336, 225] width 112 height 40
type input "[DATE]"
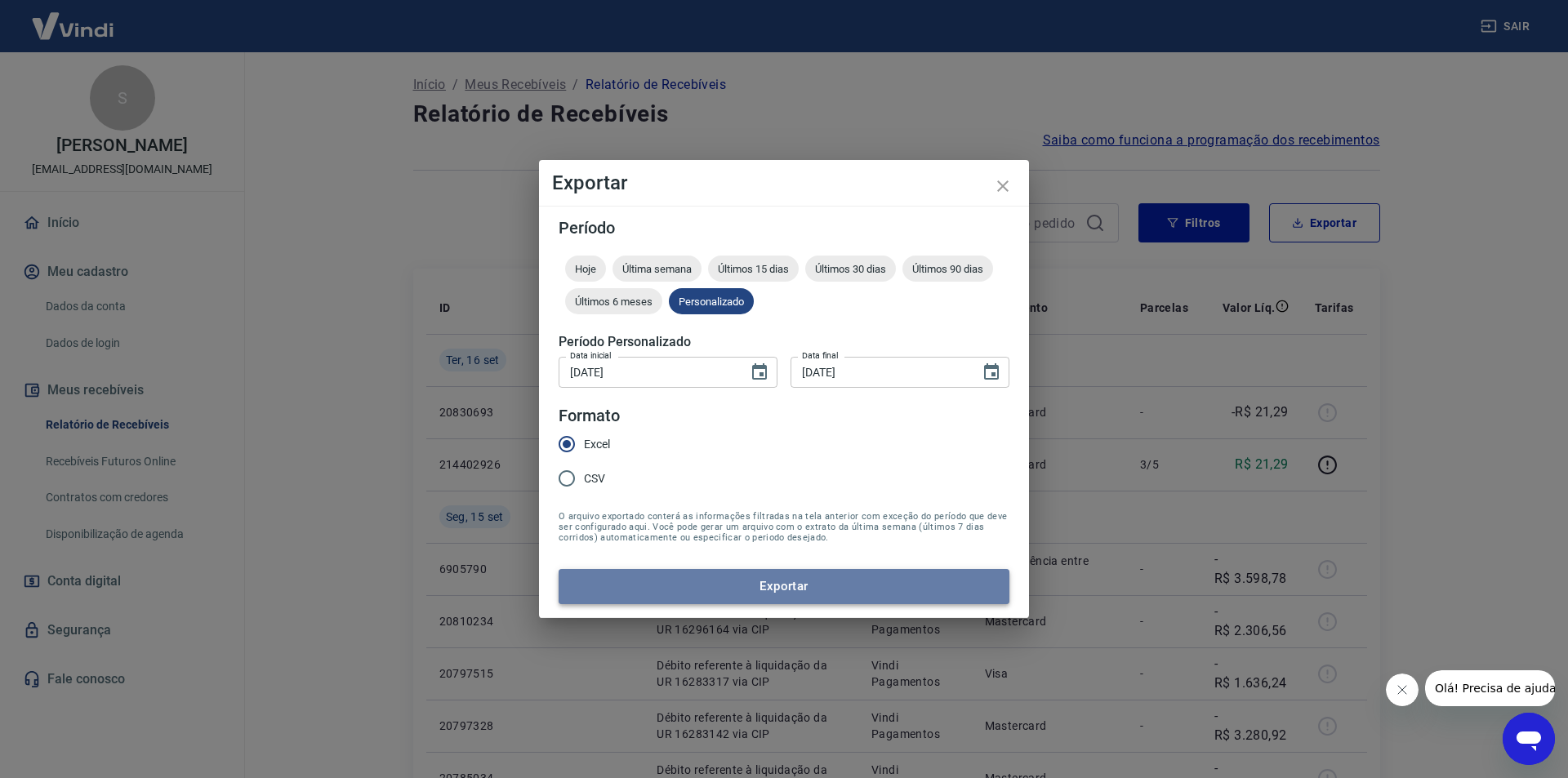
click at [817, 577] on button "Exportar" at bounding box center [784, 586] width 451 height 34
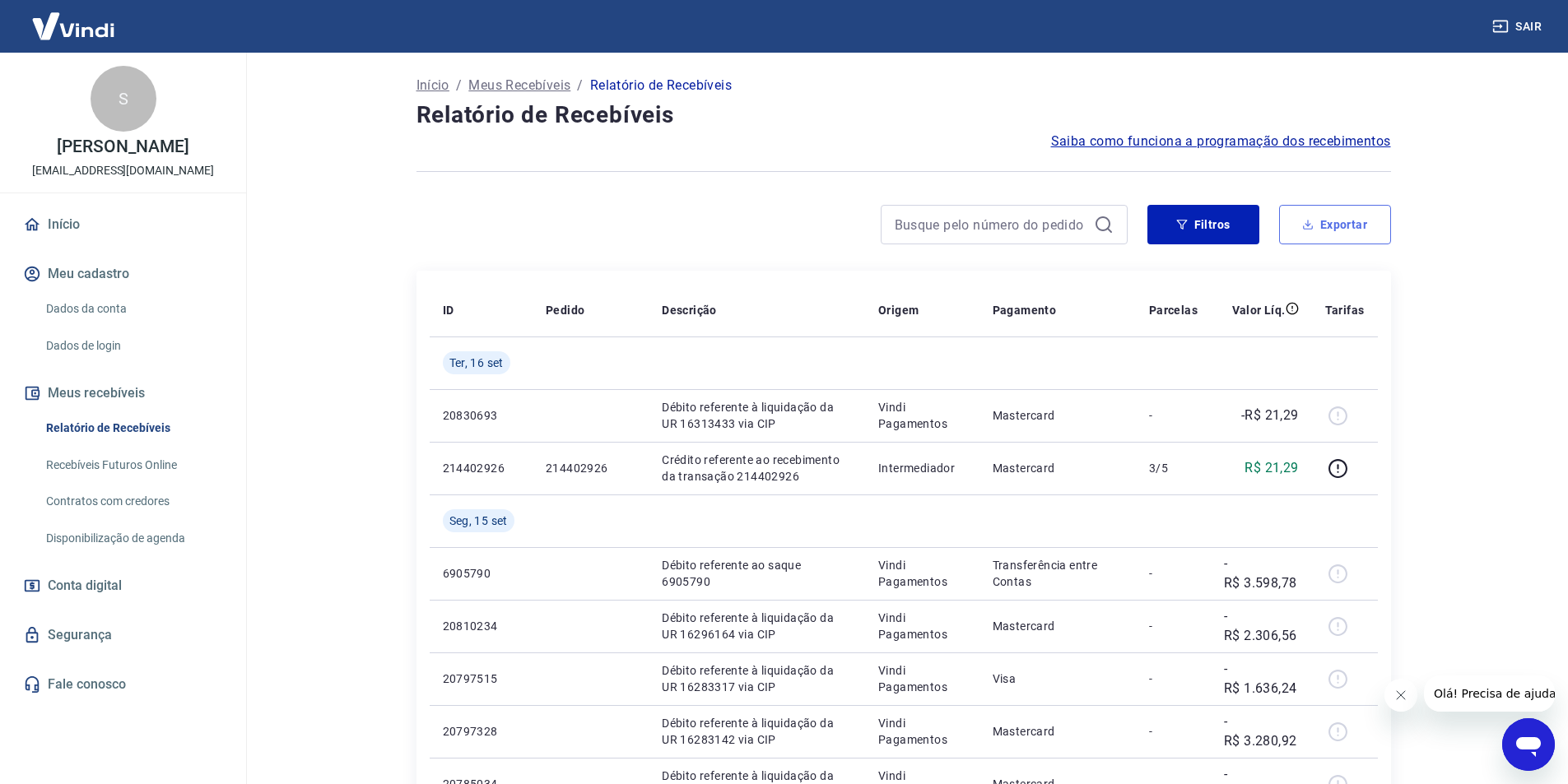
click at [1377, 212] on button "Exportar" at bounding box center [1336, 225] width 112 height 40
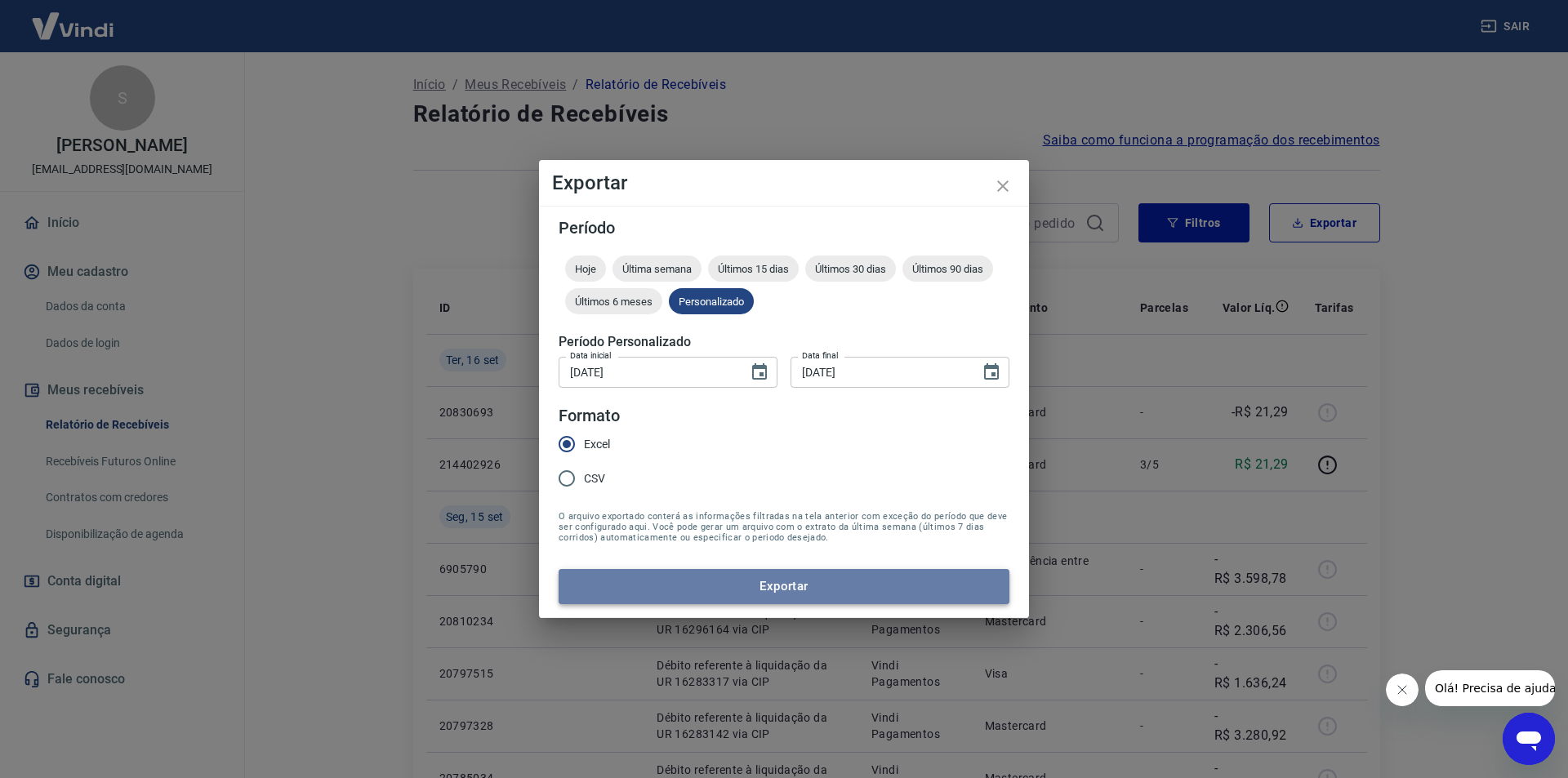
click at [773, 594] on button "Exportar" at bounding box center [784, 586] width 451 height 34
